Goal: Task Accomplishment & Management: Manage account settings

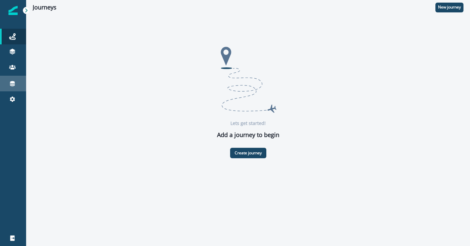
click at [12, 85] on icon at bounding box center [12, 83] width 7 height 7
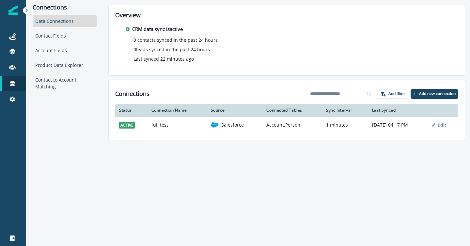
click at [446, 125] on p "Edit" at bounding box center [441, 125] width 8 height 6
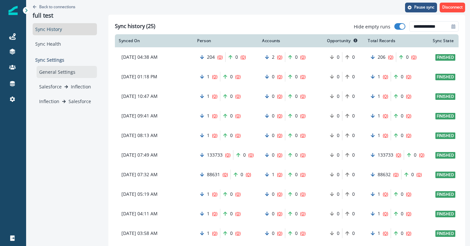
click at [67, 71] on div "General Settings" at bounding box center [67, 72] width 60 height 12
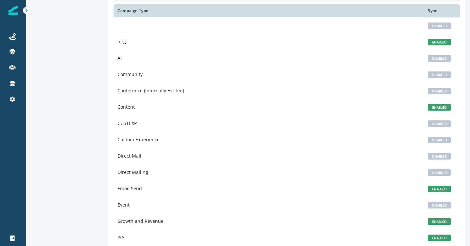
scroll to position [156, 0]
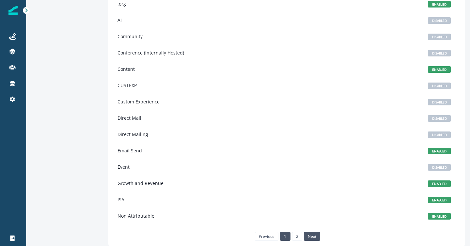
click at [313, 234] on link "next" at bounding box center [312, 236] width 16 height 8
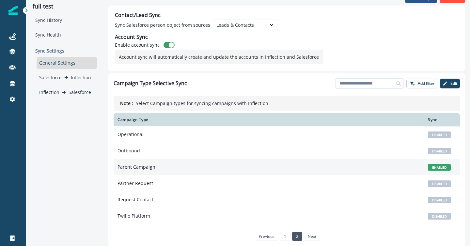
scroll to position [9, 0]
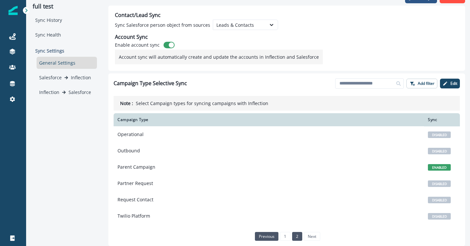
click at [266, 234] on link "previous" at bounding box center [266, 236] width 23 height 8
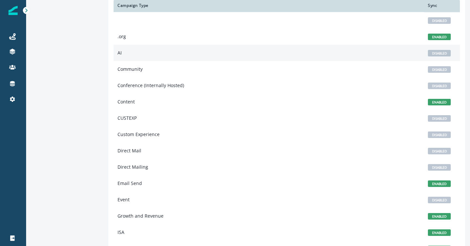
scroll to position [156, 0]
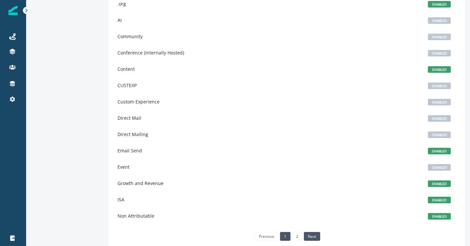
click at [311, 235] on link "next" at bounding box center [312, 236] width 16 height 8
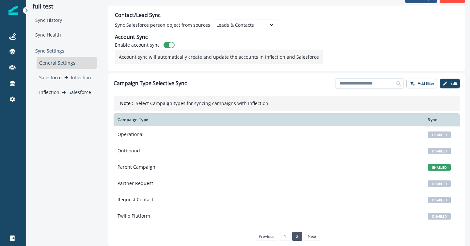
scroll to position [9, 0]
click at [12, 238] on icon at bounding box center [12, 238] width 4 height 6
